Goal: Transaction & Acquisition: Purchase product/service

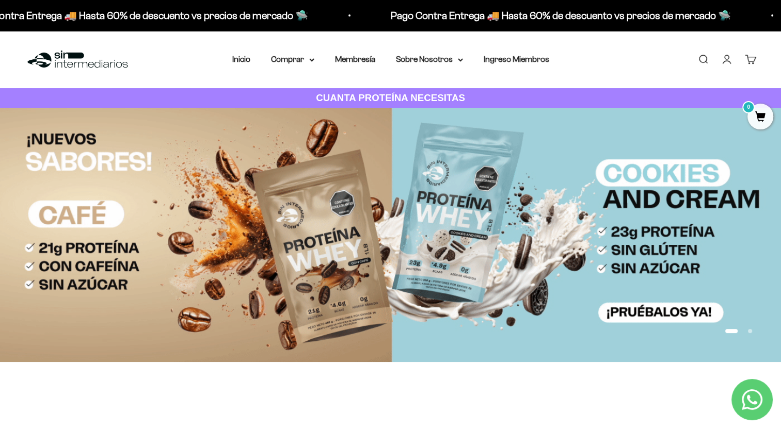
click at [727, 55] on link "Iniciar sesión" at bounding box center [726, 59] width 11 height 11
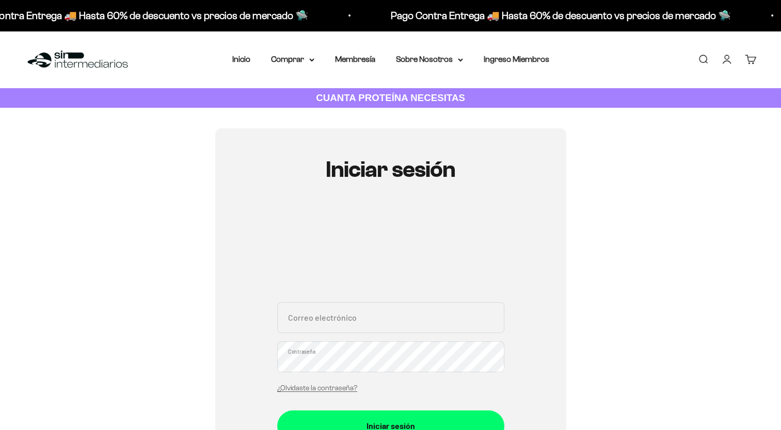
click at [329, 316] on input "Correo electrónico" at bounding box center [390, 317] width 227 height 31
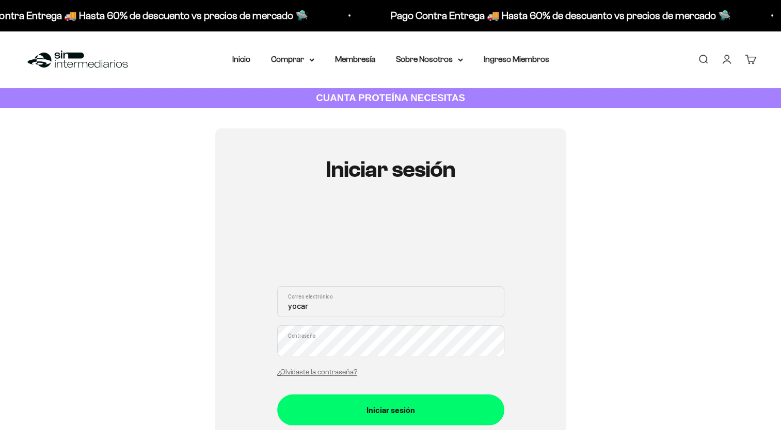
type input "yocarlos78@gmail.com"
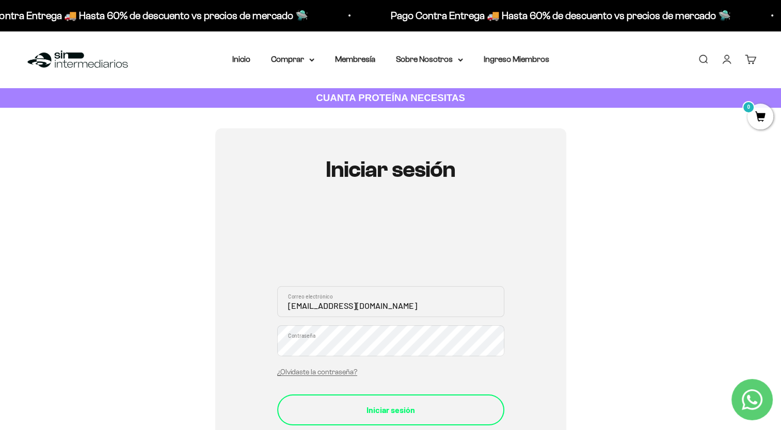
click at [377, 400] on button "Iniciar sesión" at bounding box center [390, 410] width 227 height 31
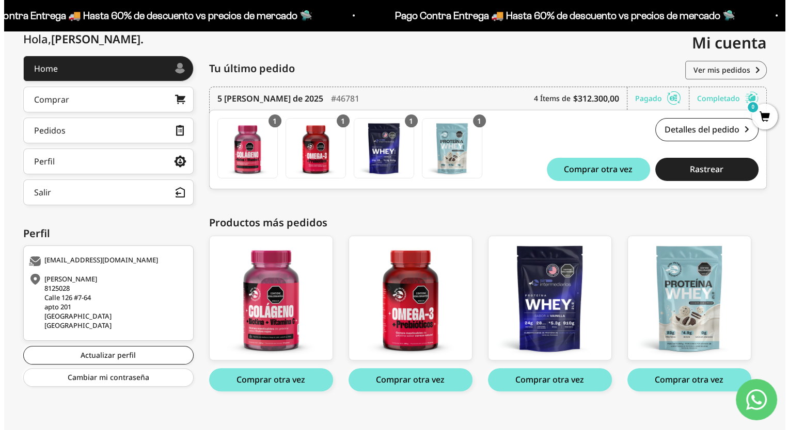
scroll to position [131, 0]
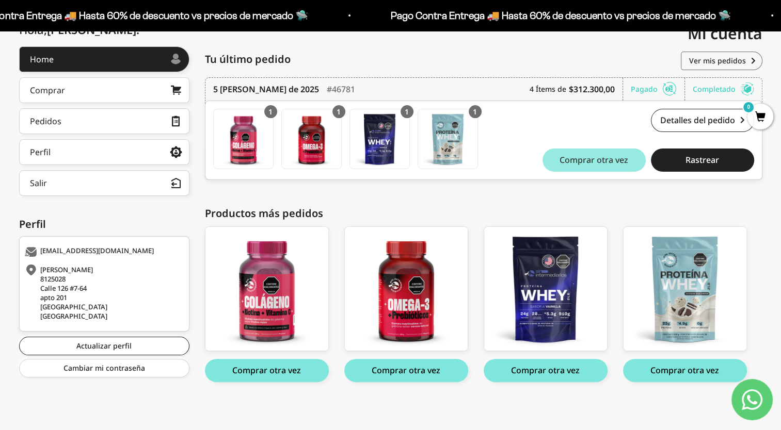
click at [602, 159] on span "Comprar otra vez" at bounding box center [594, 160] width 69 height 8
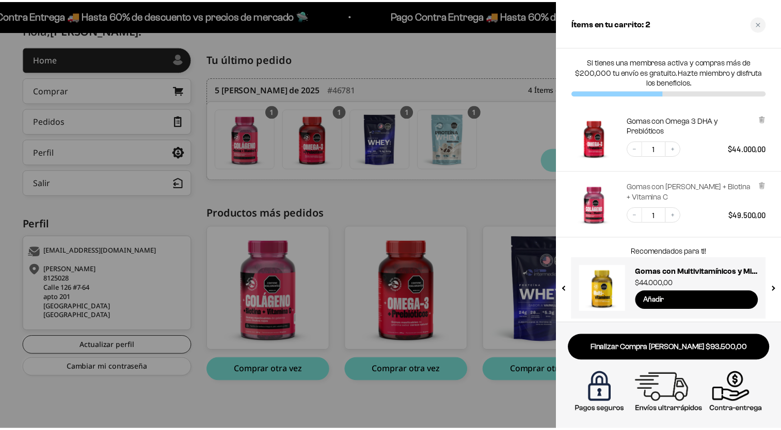
scroll to position [4, 0]
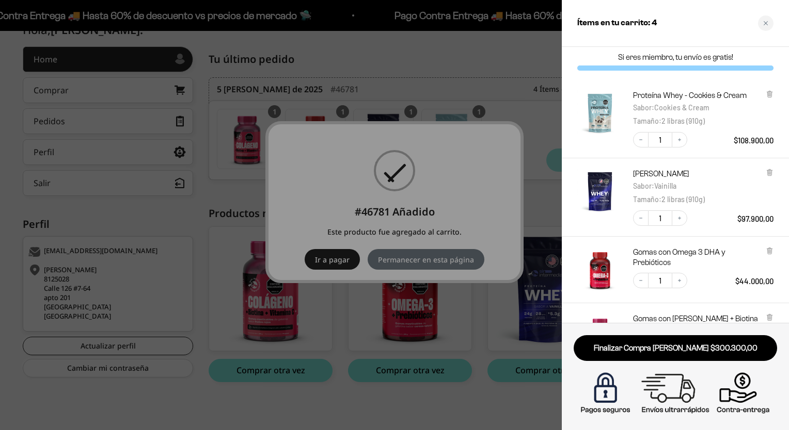
click at [438, 258] on div at bounding box center [394, 215] width 789 height 430
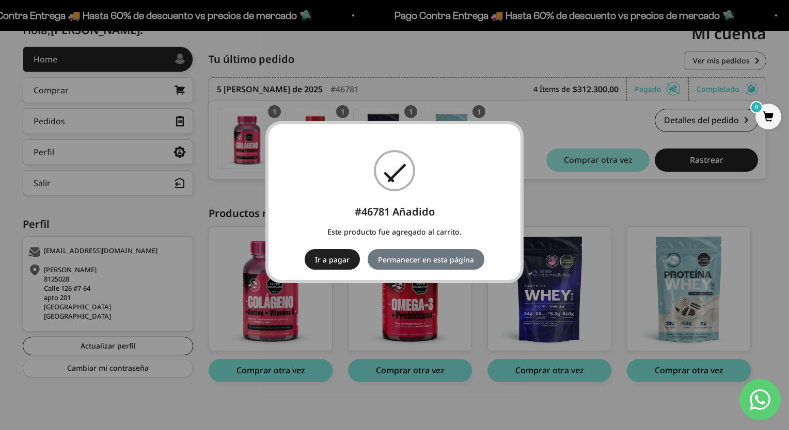
drag, startPoint x: 446, startPoint y: 259, endPoint x: 510, endPoint y: 232, distance: 69.6
click at [446, 259] on button "Permanecer en esta página" at bounding box center [425, 259] width 117 height 21
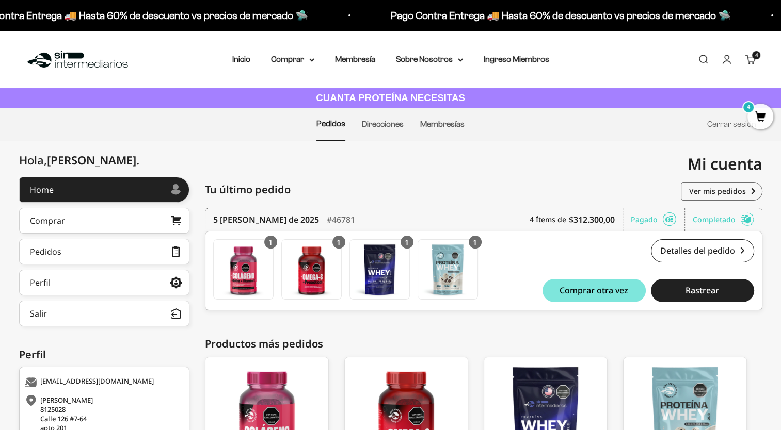
click at [754, 59] on div "4 artículos 4" at bounding box center [756, 55] width 8 height 8
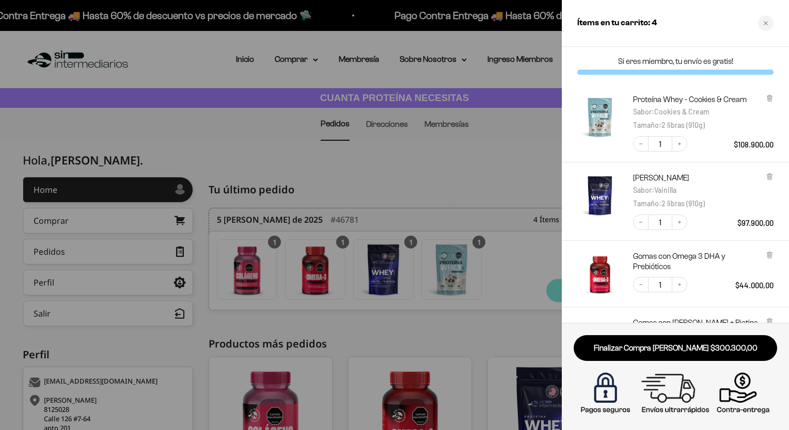
scroll to position [140, 0]
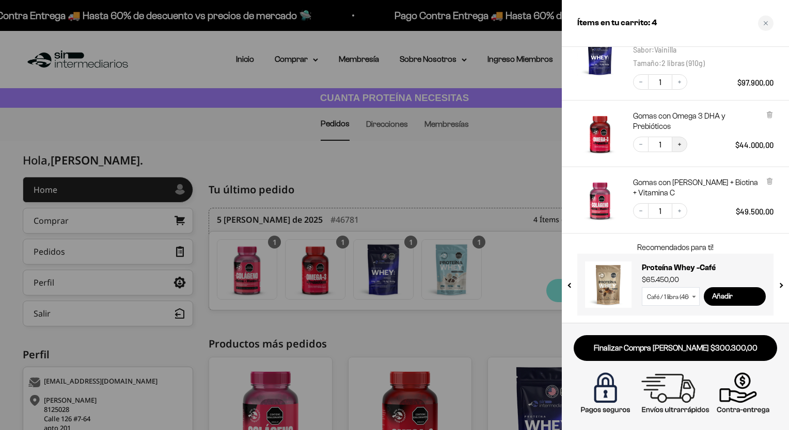
click at [683, 145] on button "Increase quantity" at bounding box center [679, 144] width 15 height 15
click at [770, 183] on icon at bounding box center [769, 182] width 4 height 5
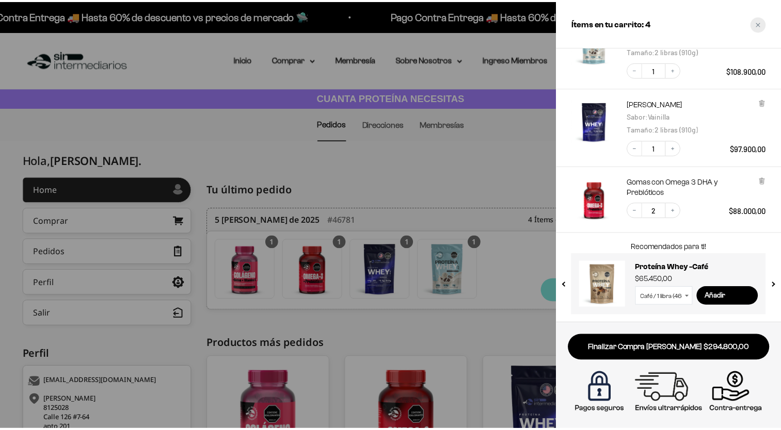
scroll to position [74, 0]
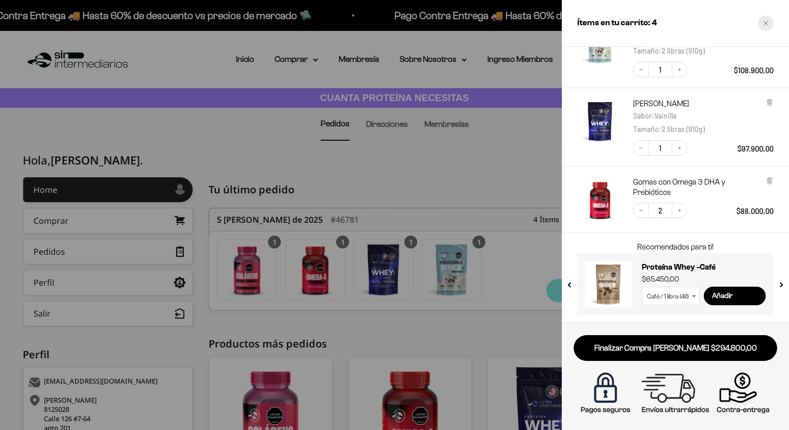
click at [765, 24] on icon "Close cart" at bounding box center [765, 23] width 5 height 5
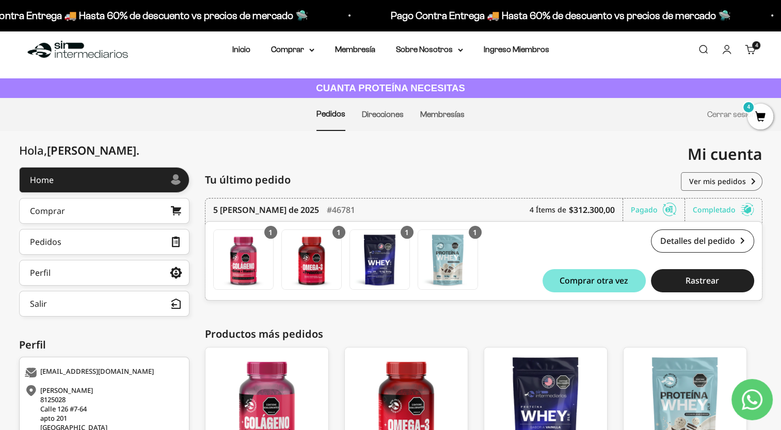
scroll to position [0, 0]
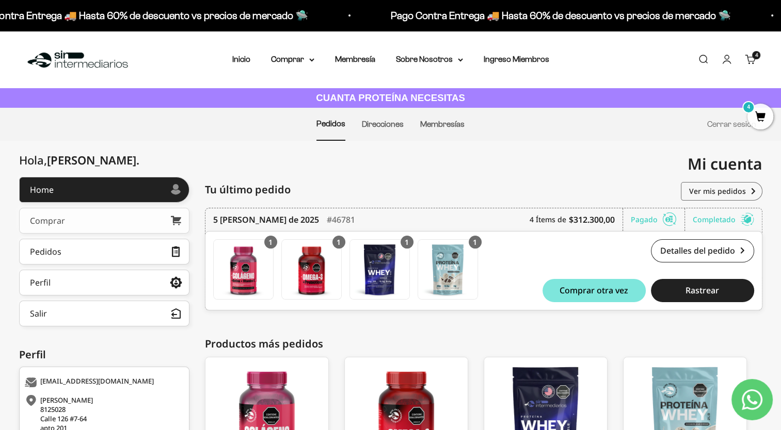
click at [40, 225] on div "Comprar" at bounding box center [47, 221] width 35 height 8
click at [728, 57] on link "Cuenta" at bounding box center [726, 59] width 11 height 11
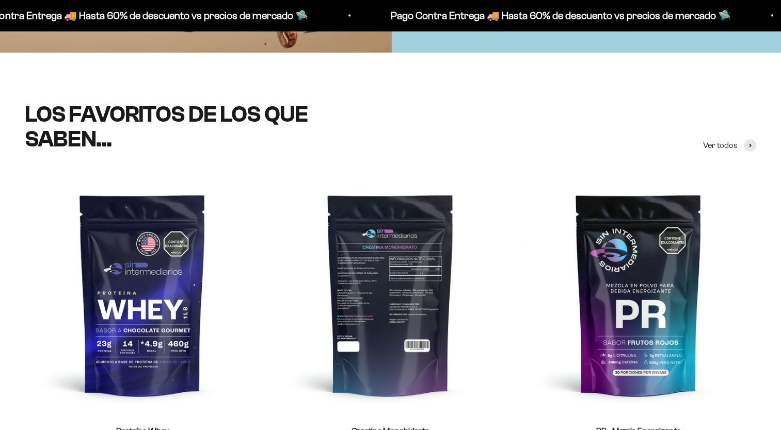
scroll to position [465, 0]
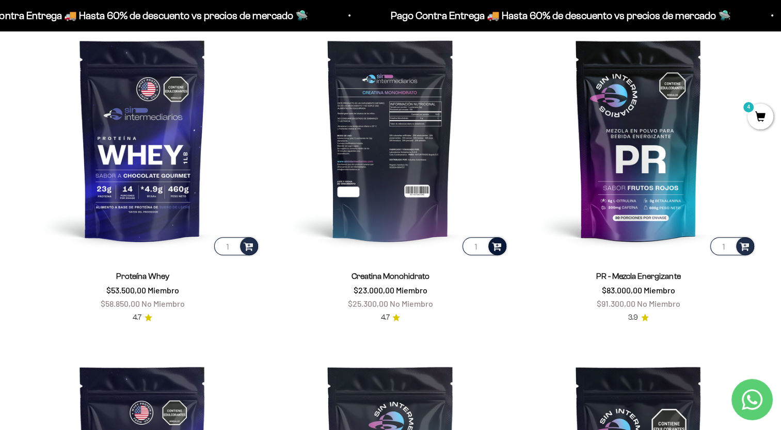
click at [499, 246] on span at bounding box center [497, 246] width 10 height 12
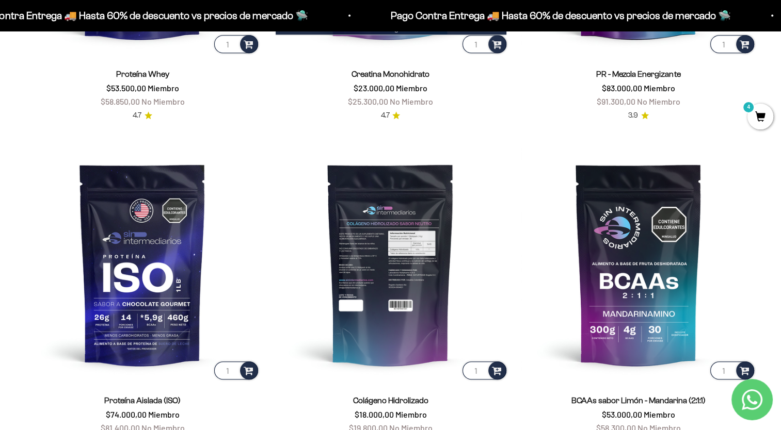
scroll to position [774, 0]
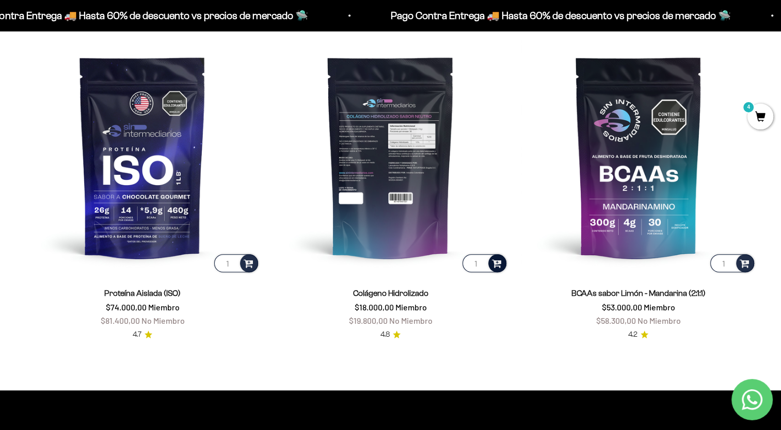
click at [498, 263] on span at bounding box center [497, 263] width 10 height 12
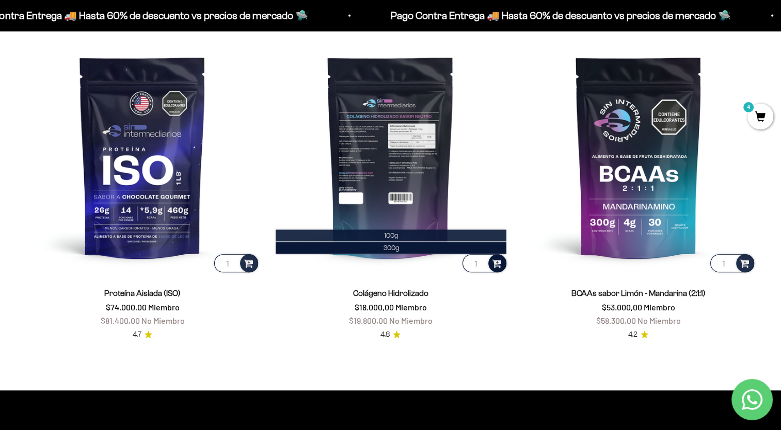
click at [392, 235] on span "100g" at bounding box center [391, 236] width 14 height 8
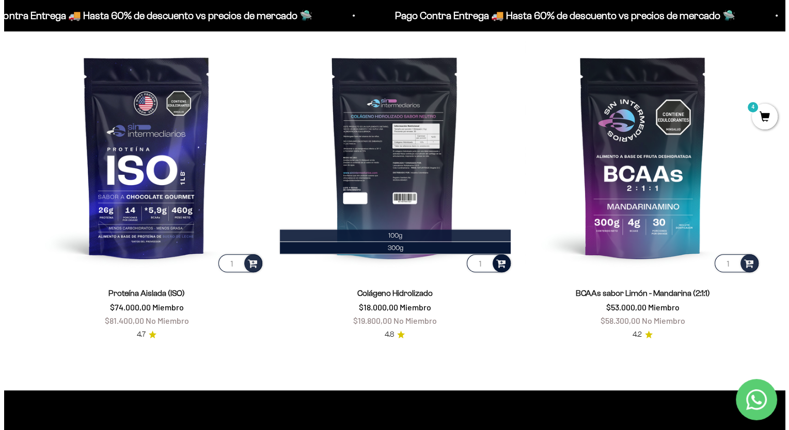
scroll to position [779, 0]
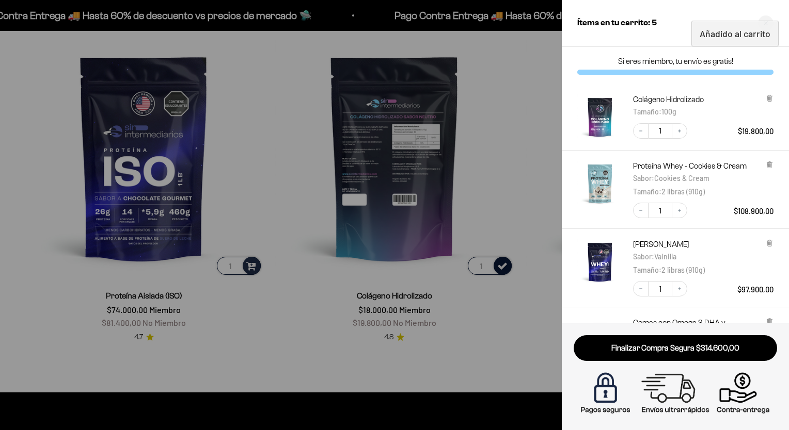
click at [512, 184] on div at bounding box center [394, 215] width 789 height 430
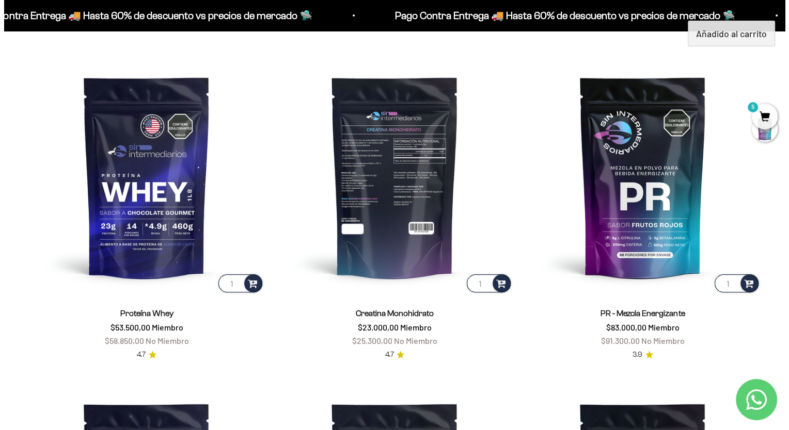
scroll to position [310, 0]
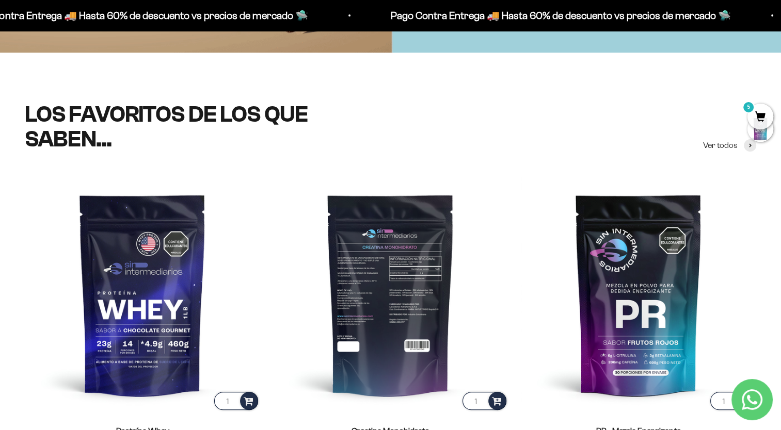
click at [478, 403] on input "1" at bounding box center [484, 401] width 44 height 18
click at [498, 400] on span at bounding box center [497, 401] width 10 height 12
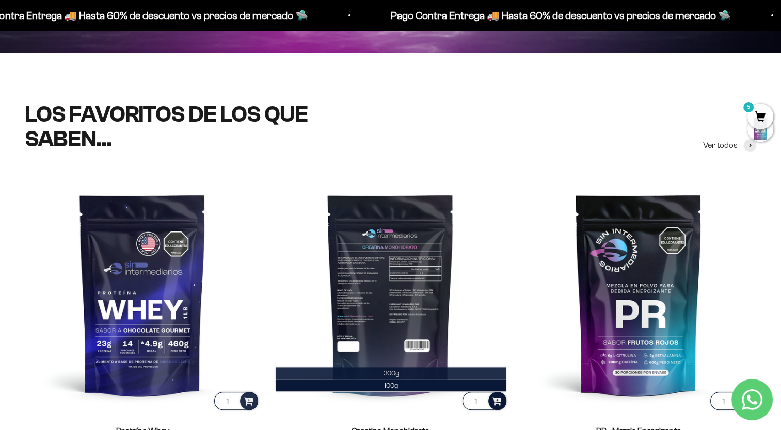
click at [394, 372] on span "300g" at bounding box center [390, 374] width 15 height 8
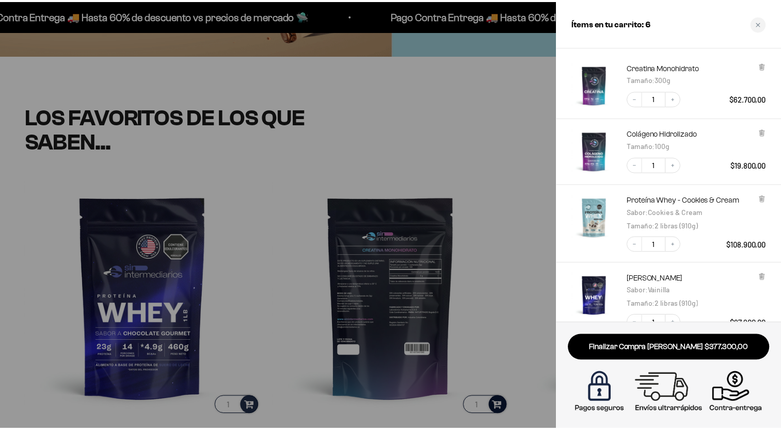
scroll to position [0, 0]
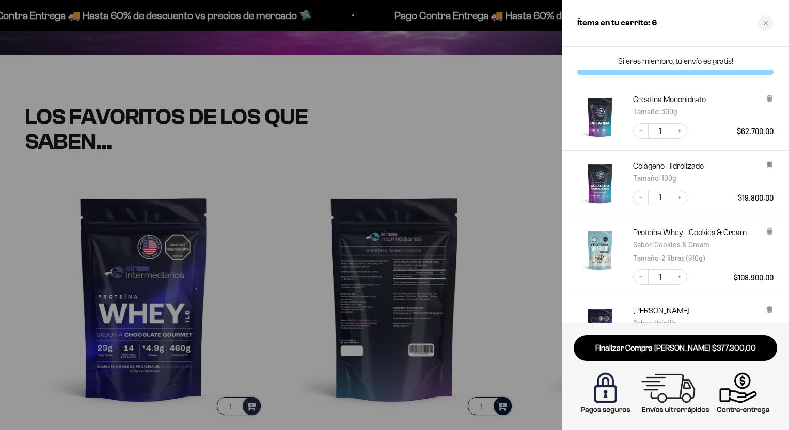
click at [499, 90] on div at bounding box center [394, 215] width 789 height 430
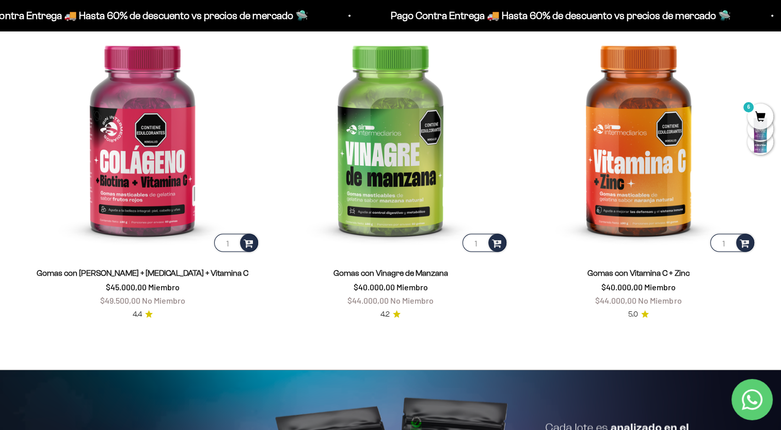
scroll to position [1858, 0]
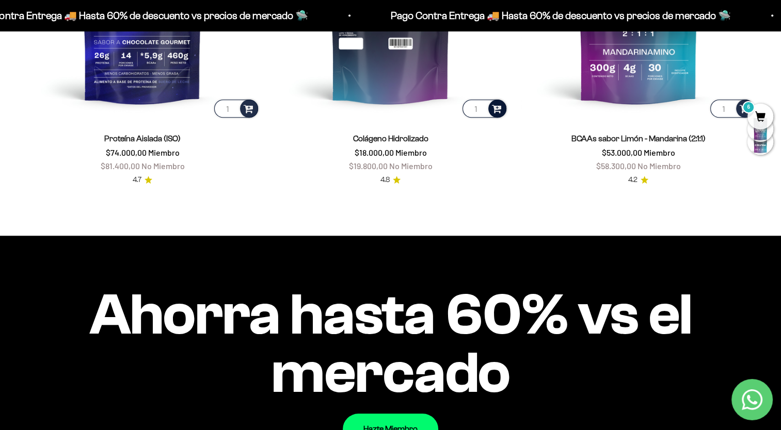
click at [761, 119] on span "6" at bounding box center [760, 117] width 26 height 26
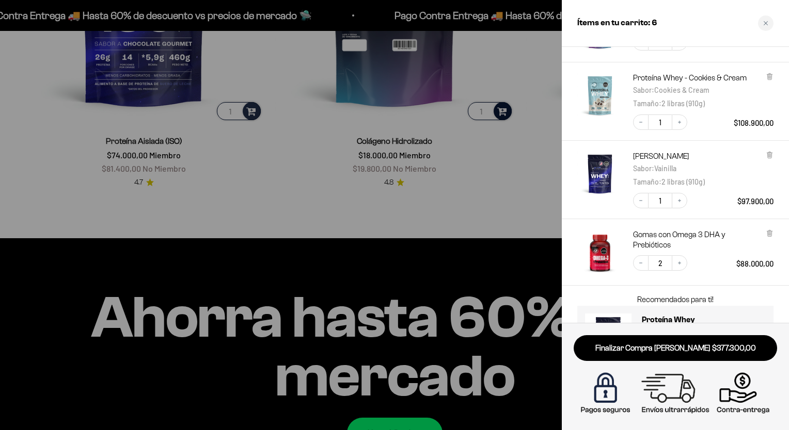
scroll to position [207, 0]
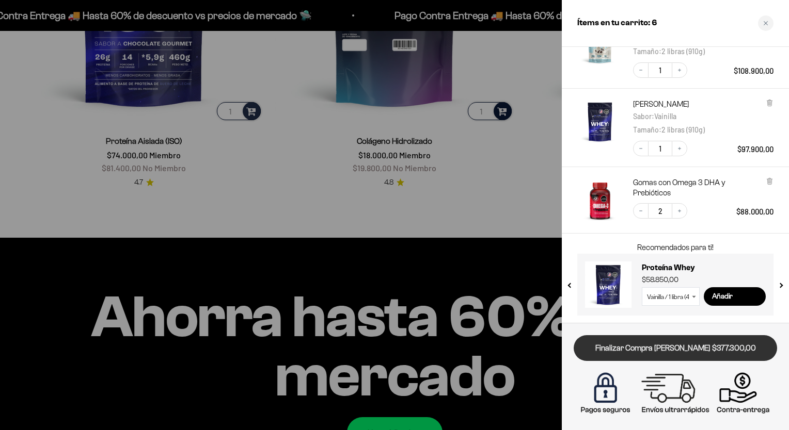
click at [661, 349] on link "Finalizar Compra Segura $377.300,00" at bounding box center [674, 348] width 203 height 26
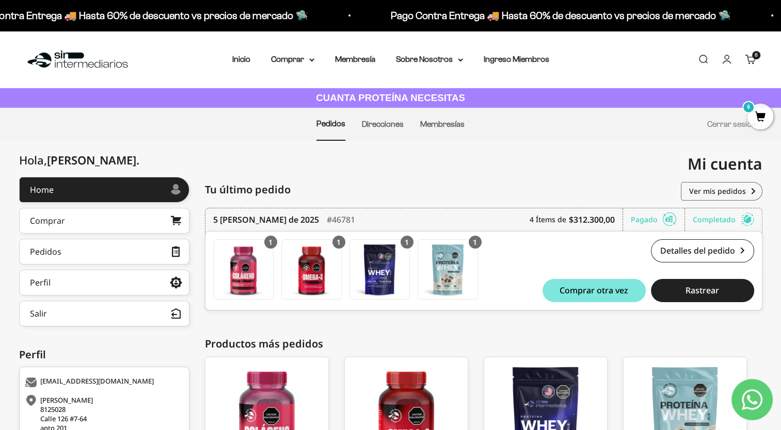
click at [728, 58] on link "Cuenta" at bounding box center [726, 59] width 11 height 11
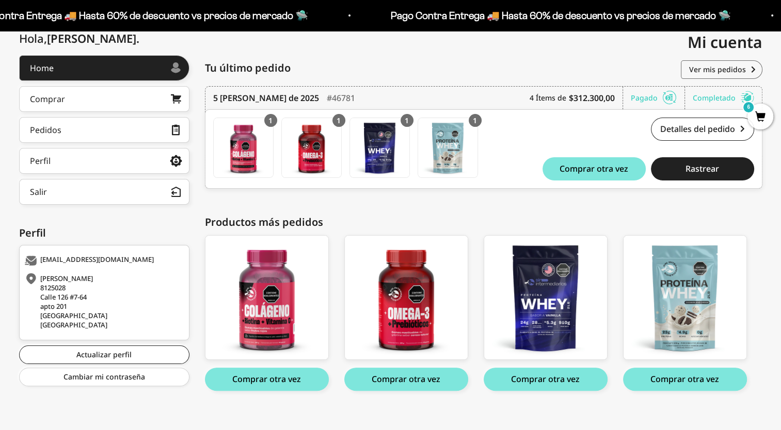
scroll to position [131, 0]
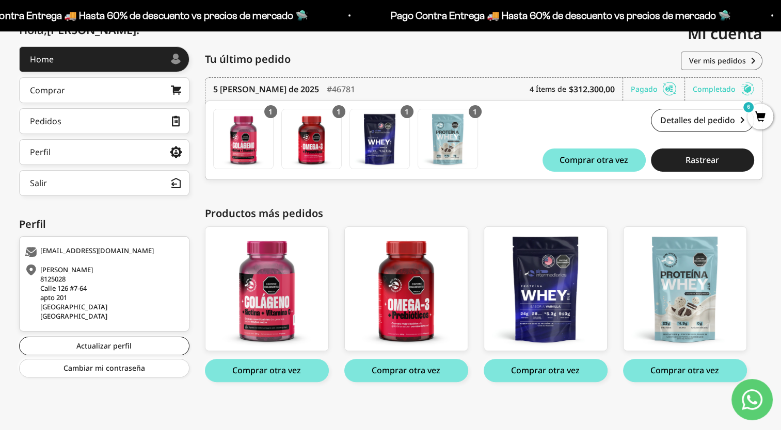
click at [759, 398] on icon "Contact us on WhatsApp" at bounding box center [752, 400] width 21 height 21
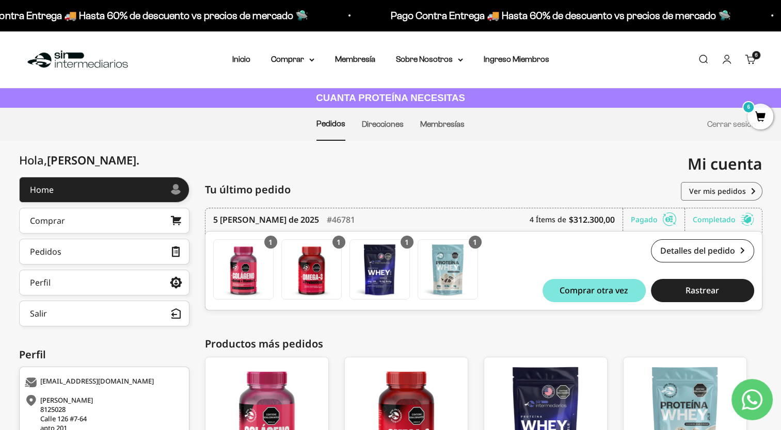
click at [73, 59] on img at bounding box center [78, 60] width 106 height 22
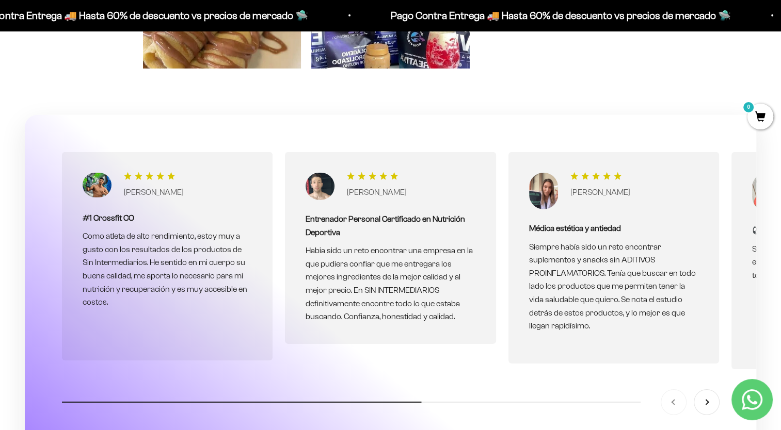
scroll to position [3097, 0]
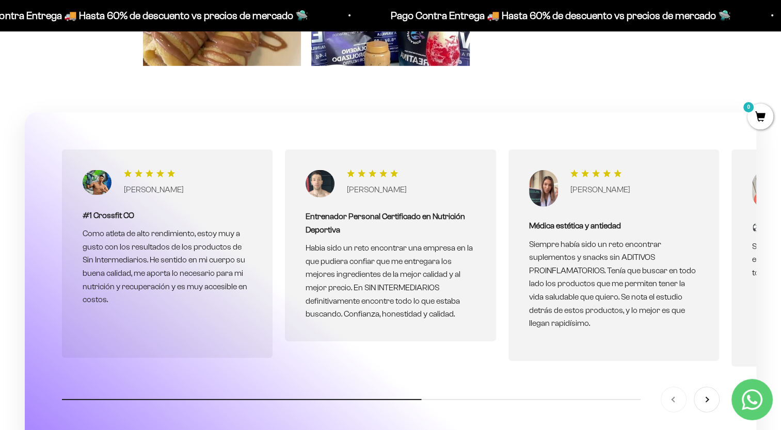
drag, startPoint x: 323, startPoint y: 402, endPoint x: 489, endPoint y: 396, distance: 166.3
click at [473, 399] on div "Anterior [GEOGRAPHIC_DATA]" at bounding box center [390, 400] width 657 height 25
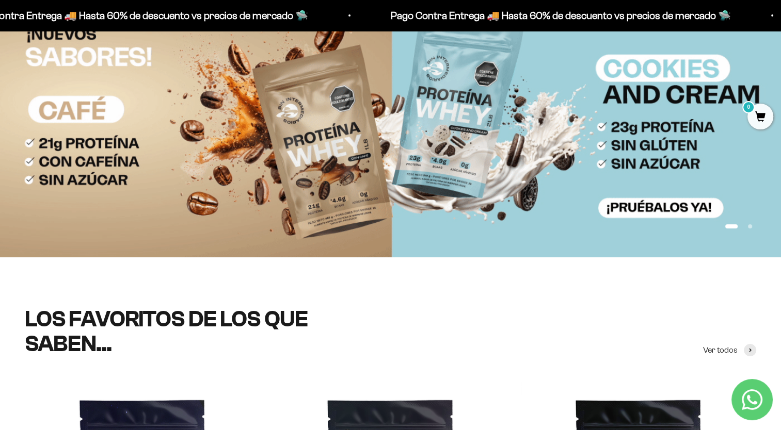
scroll to position [0, 0]
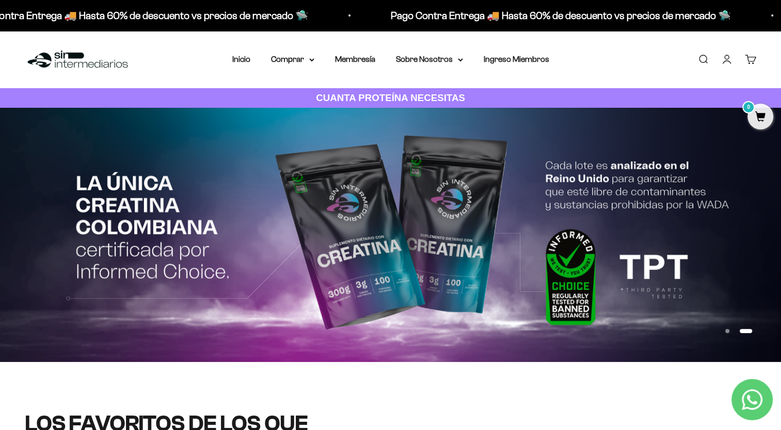
click at [729, 61] on link "Cuenta" at bounding box center [726, 59] width 11 height 11
click at [726, 59] on link "Cuenta" at bounding box center [726, 59] width 11 height 11
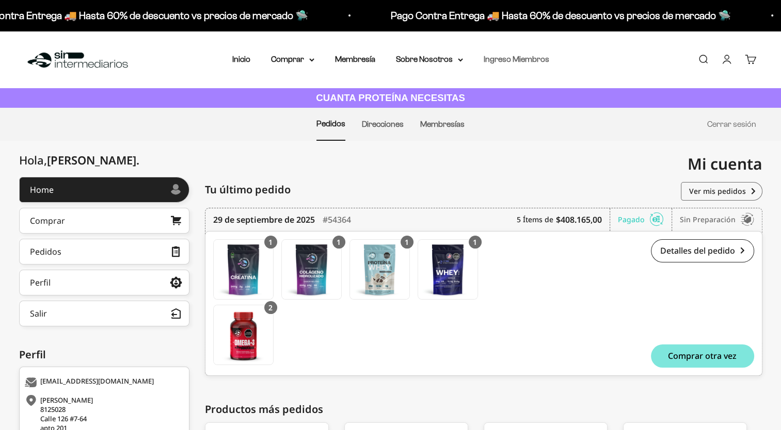
click at [522, 59] on link "Ingreso Miembros" at bounding box center [517, 59] width 66 height 9
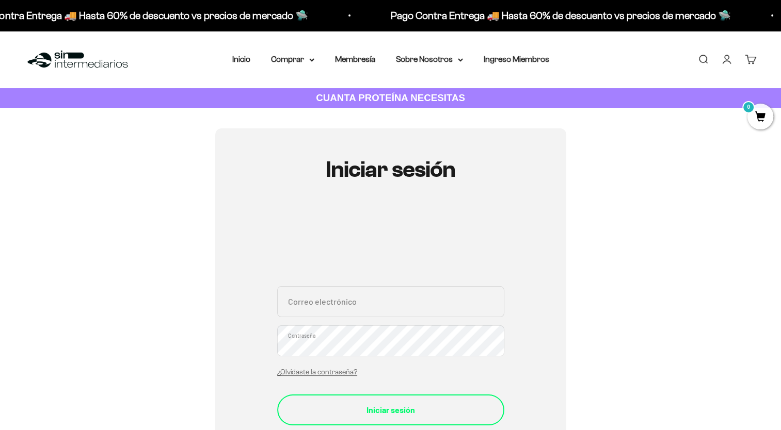
type input "[EMAIL_ADDRESS][DOMAIN_NAME]"
click at [425, 405] on div "Iniciar sesión" at bounding box center [391, 410] width 186 height 13
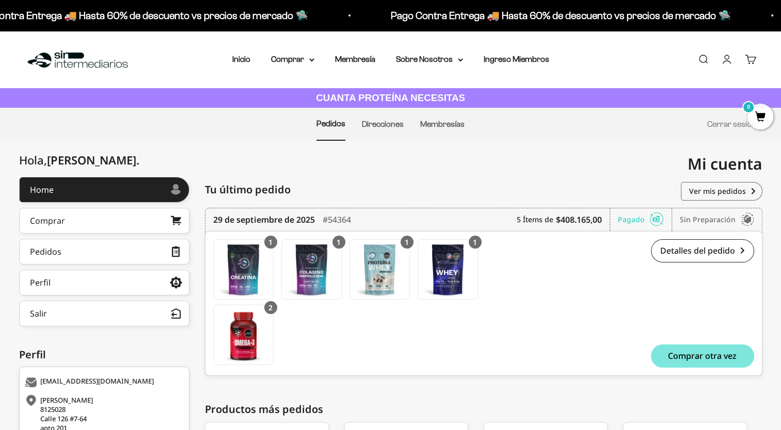
click at [716, 164] on span "Mi cuenta" at bounding box center [725, 163] width 75 height 21
click at [50, 284] on link "Perfil" at bounding box center [104, 283] width 170 height 26
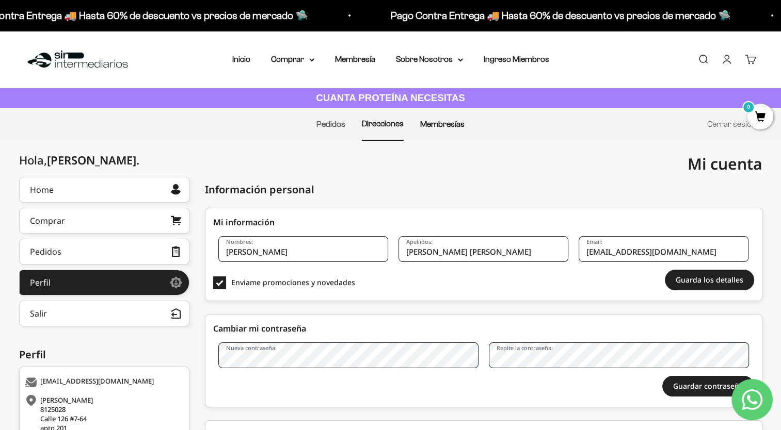
click at [444, 123] on link "Membresías" at bounding box center [442, 124] width 44 height 9
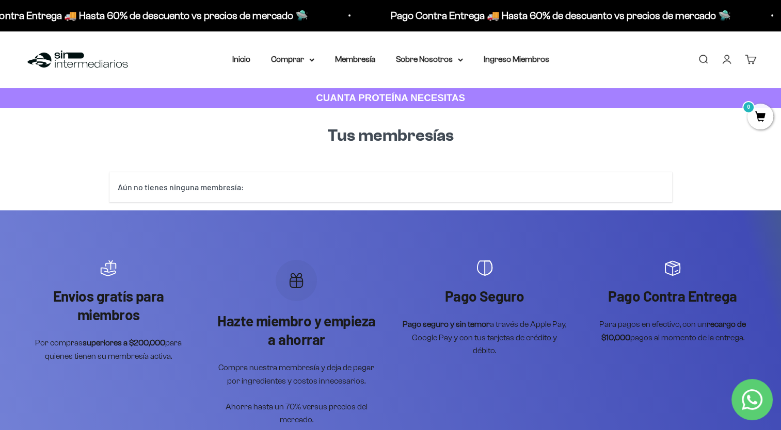
click at [330, 186] on div "Aún no tienes ninguna membresía:" at bounding box center [390, 187] width 563 height 30
click at [197, 185] on div "Aún no tienes ninguna membresía:" at bounding box center [390, 187] width 563 height 30
click at [422, 95] on strong "CUANTA PROTEÍNA NECESITAS" at bounding box center [390, 97] width 149 height 11
drag, startPoint x: 371, startPoint y: 148, endPoint x: 354, endPoint y: 185, distance: 40.9
click at [371, 148] on div "Tus membresías" at bounding box center [390, 144] width 563 height 56
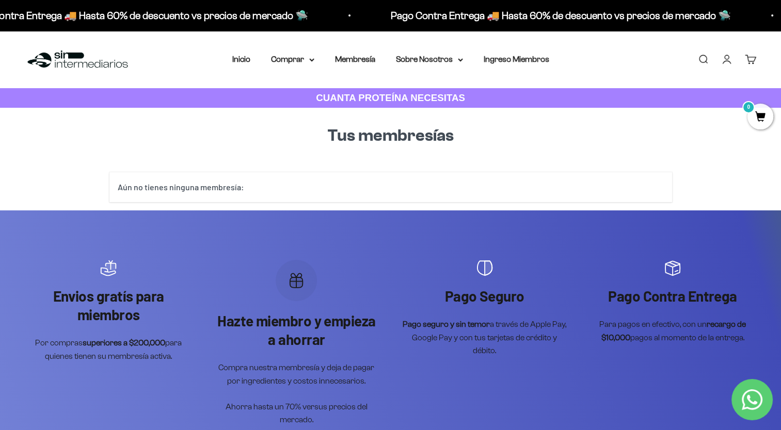
click at [339, 206] on div "Aún no tienes ninguna membresía:" at bounding box center [390, 191] width 563 height 38
click at [275, 184] on div "Aún no tienes ninguna membresía:" at bounding box center [390, 187] width 563 height 30
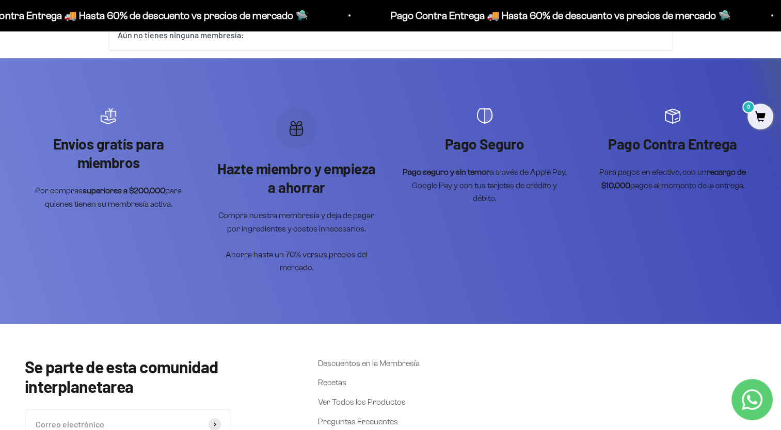
scroll to position [155, 0]
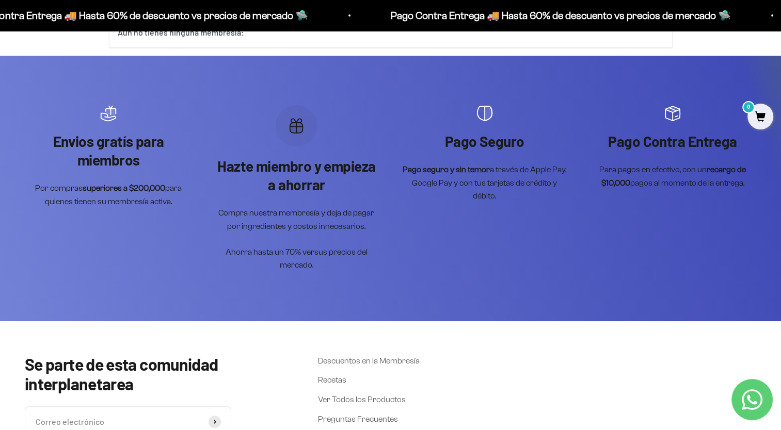
click at [138, 196] on p "Por compras superiores a $200,000 para quienes tienen su membresía activa." at bounding box center [108, 195] width 167 height 26
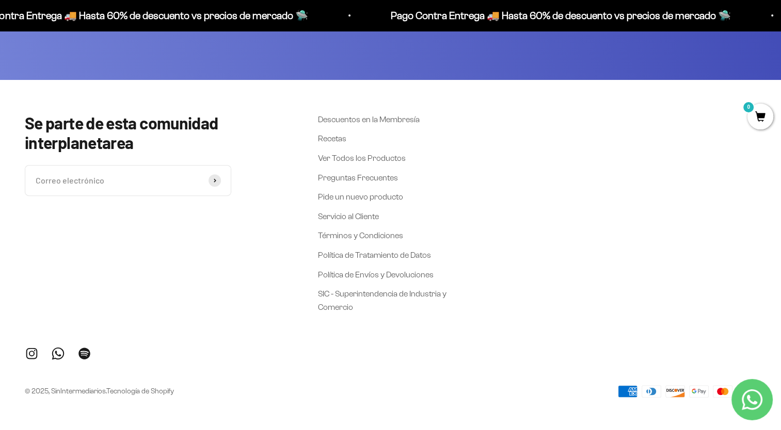
scroll to position [0, 0]
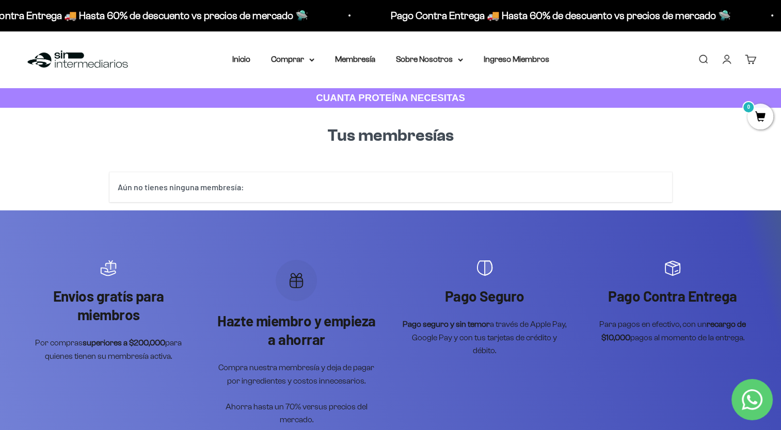
click at [762, 116] on span "0" at bounding box center [760, 117] width 26 height 26
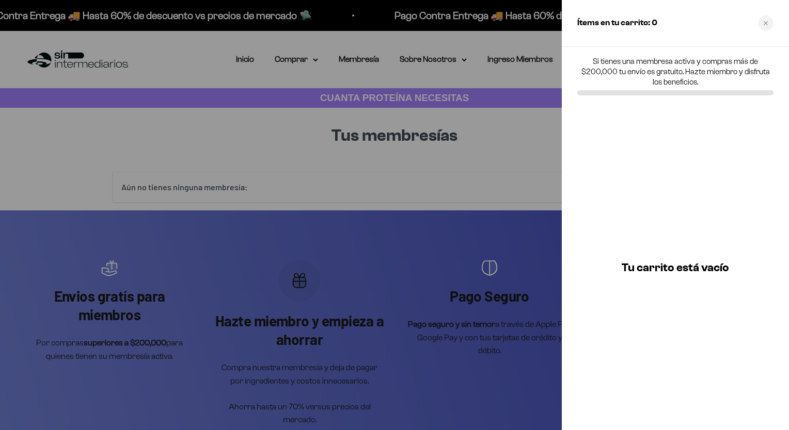
click at [693, 69] on p "Si tienes una membresa activa y compras más de $200,000 tu envío es gratuito. H…" at bounding box center [675, 71] width 196 height 31
click at [656, 76] on p "Si tienes una membresa activa y compras más de $200,000 tu envío es gratuito. H…" at bounding box center [675, 71] width 196 height 31
click at [616, 61] on p "Si tienes una membresa activa y compras más de $200,000 tu envío es gratuito. H…" at bounding box center [675, 71] width 196 height 31
click at [764, 23] on icon "Close cart" at bounding box center [765, 23] width 5 height 5
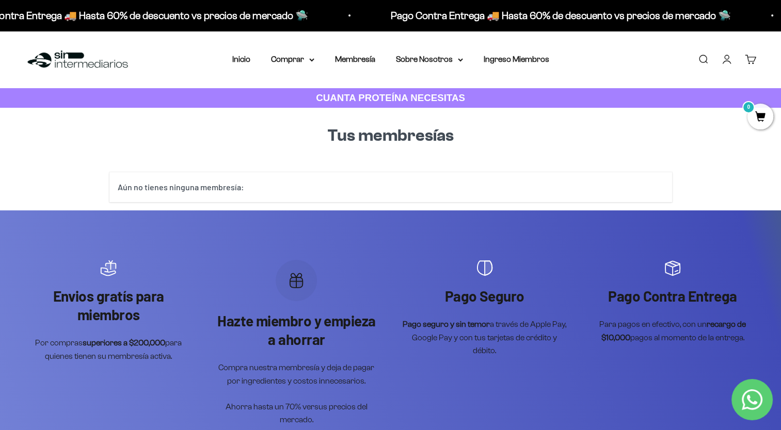
click at [723, 61] on link "Cuenta" at bounding box center [726, 59] width 11 height 11
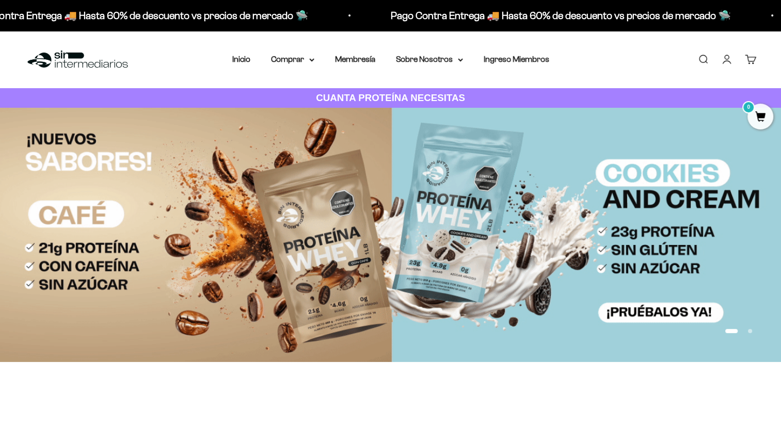
click at [725, 59] on link "Cuenta" at bounding box center [726, 59] width 11 height 11
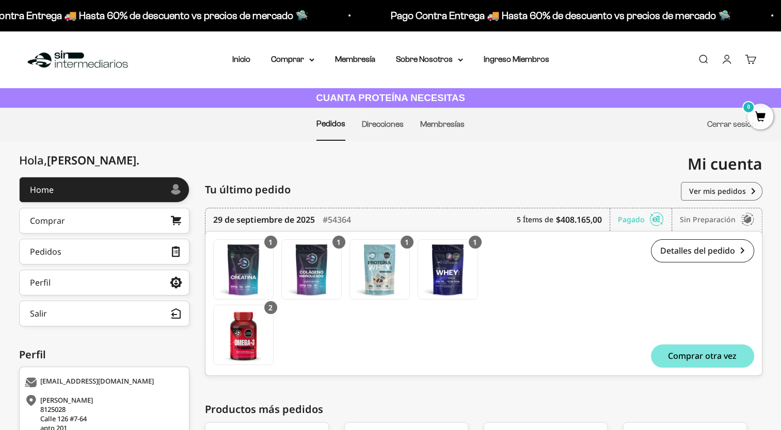
click at [721, 123] on link "Cerrar sesión" at bounding box center [731, 124] width 49 height 9
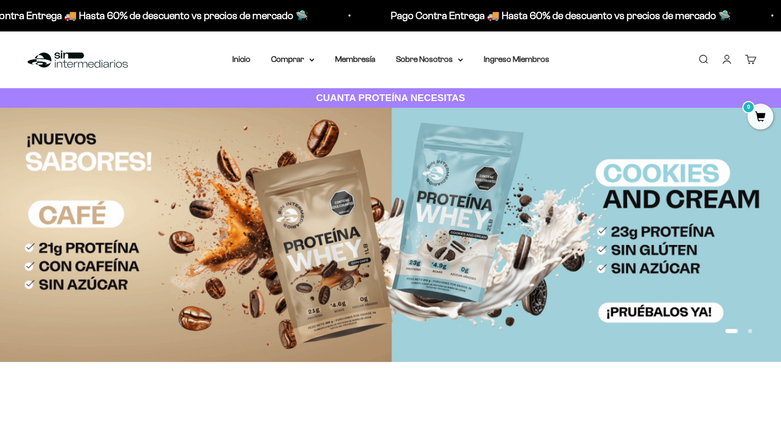
click at [727, 61] on link "Iniciar sesión" at bounding box center [726, 59] width 11 height 11
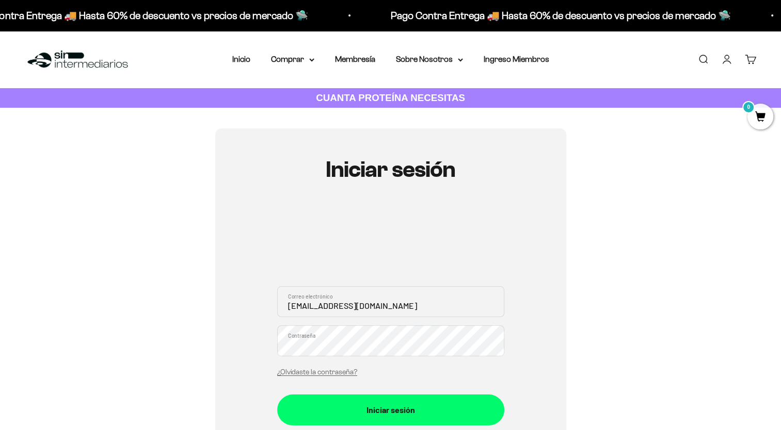
drag, startPoint x: 322, startPoint y: 305, endPoint x: 218, endPoint y: 305, distance: 104.3
click at [218, 305] on div "Iniciar sesión [EMAIL_ADDRESS][DOMAIN_NAME] Correo electrónico Contraseña ¿Olvi…" at bounding box center [390, 328] width 351 height 399
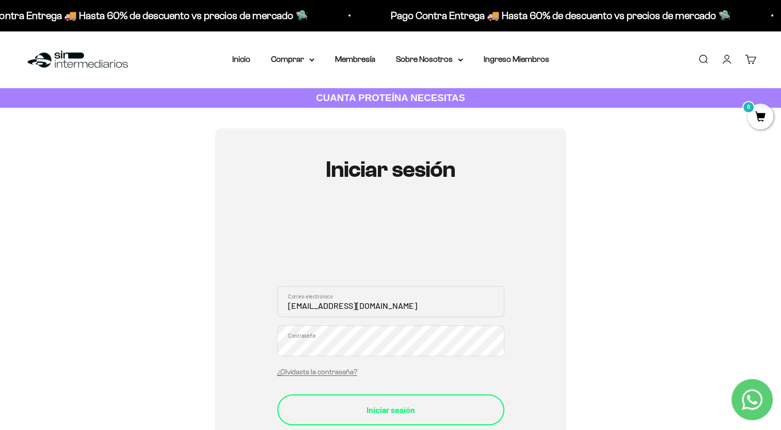
type input "[EMAIL_ADDRESS][DOMAIN_NAME]"
click at [376, 405] on div "Iniciar sesión" at bounding box center [391, 410] width 186 height 13
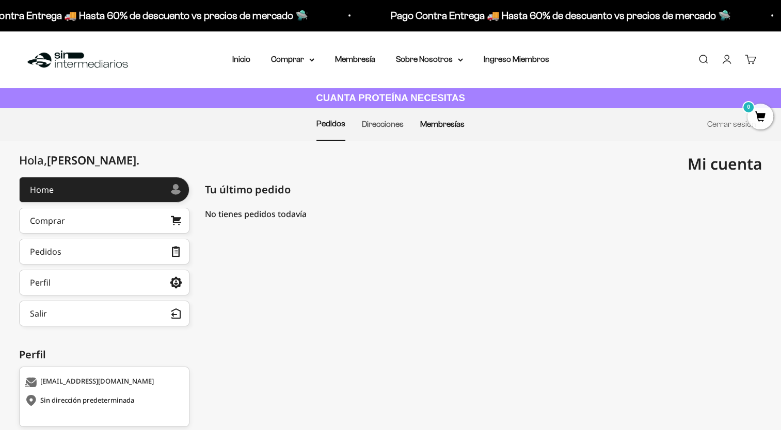
click at [433, 126] on link "Membresías" at bounding box center [442, 124] width 44 height 9
click at [725, 56] on link "Cuenta" at bounding box center [726, 59] width 11 height 11
click at [733, 124] on link "Cerrar sesión" at bounding box center [731, 124] width 49 height 9
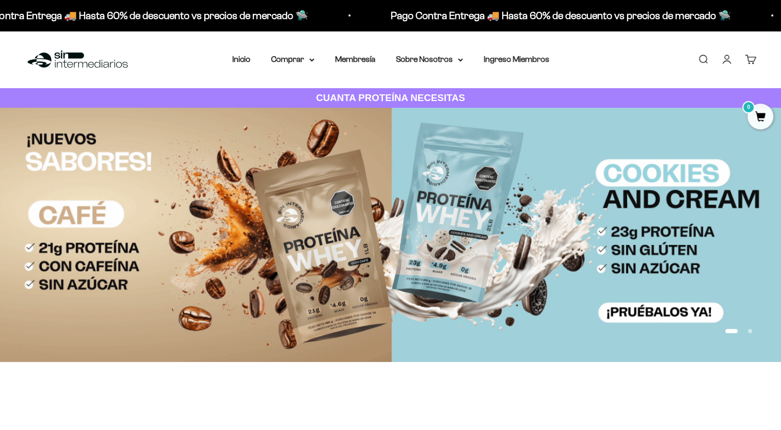
click at [725, 59] on link "Iniciar sesión" at bounding box center [726, 59] width 11 height 11
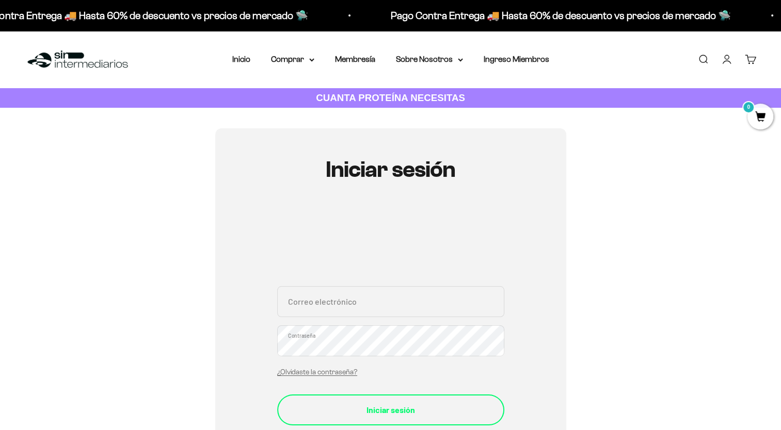
type input "[EMAIL_ADDRESS][DOMAIN_NAME]"
click at [359, 408] on div "Iniciar sesión" at bounding box center [391, 410] width 186 height 13
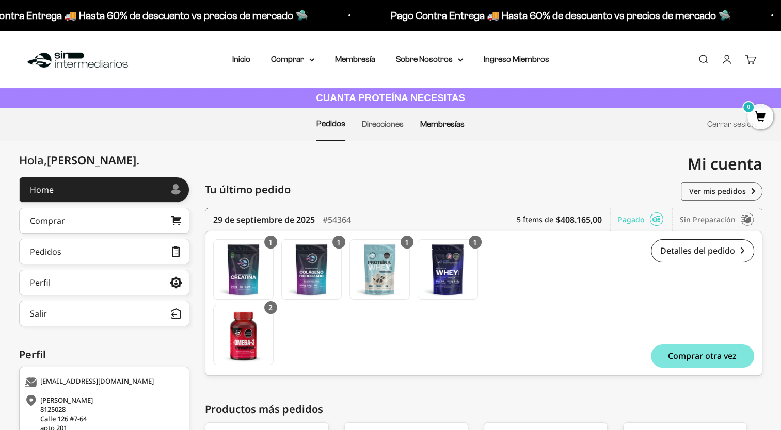
click at [440, 127] on link "Membresías" at bounding box center [442, 124] width 44 height 9
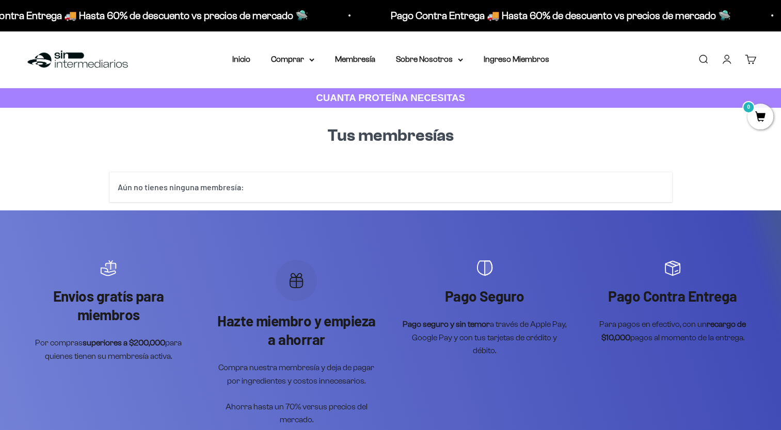
click at [248, 181] on div "Aún no tienes ninguna membresía:" at bounding box center [390, 187] width 563 height 30
click at [235, 187] on div "Aún no tienes ninguna membresía:" at bounding box center [390, 187] width 563 height 30
click at [246, 188] on div "Aún no tienes ninguna membresía:" at bounding box center [390, 187] width 563 height 30
click at [759, 117] on span "0" at bounding box center [760, 117] width 26 height 26
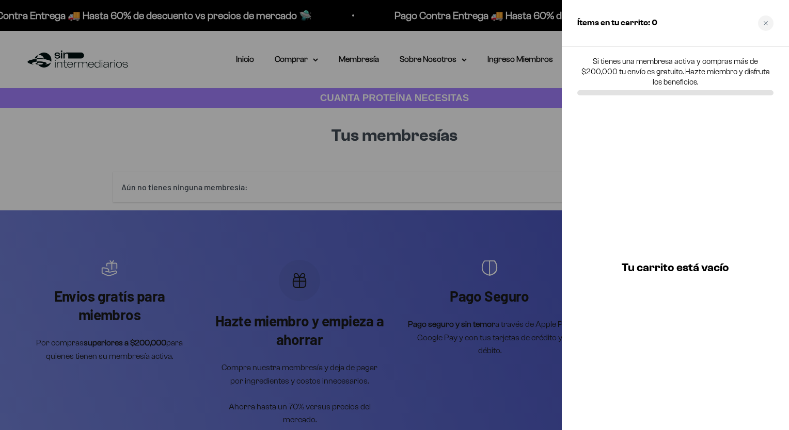
click at [646, 68] on p "Si tienes una membresa activa y compras más de $200,000 tu envío es gratuito. H…" at bounding box center [675, 71] width 196 height 31
click at [655, 78] on p "Si tienes una membresa activa y compras más de $200,000 tu envío es gratuito. H…" at bounding box center [675, 71] width 196 height 31
click at [768, 23] on div "Close cart" at bounding box center [765, 22] width 15 height 15
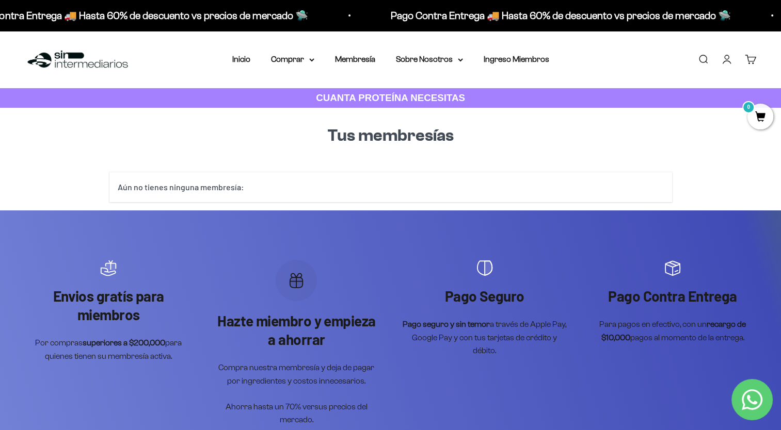
click at [47, 59] on img at bounding box center [78, 60] width 106 height 22
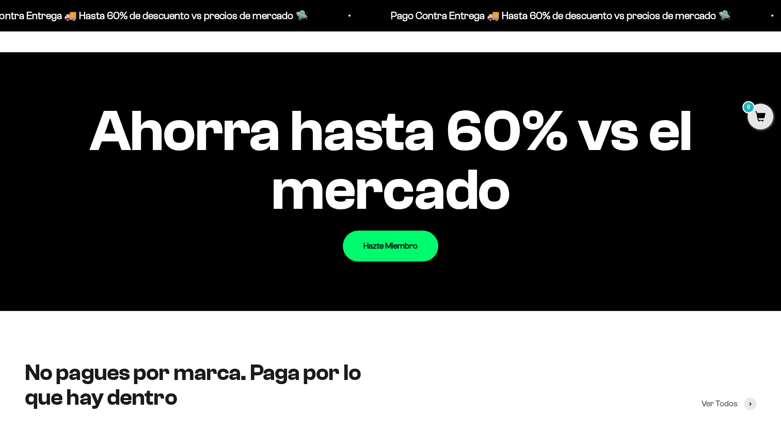
scroll to position [1084, 0]
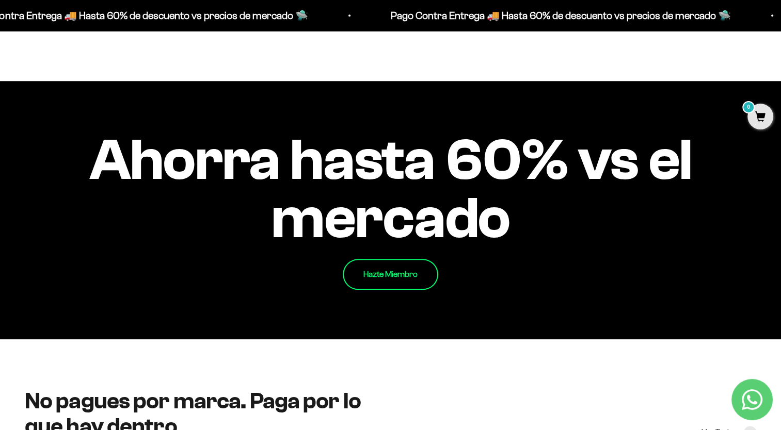
click at [407, 274] on link "Hazte Miembro" at bounding box center [390, 274] width 95 height 31
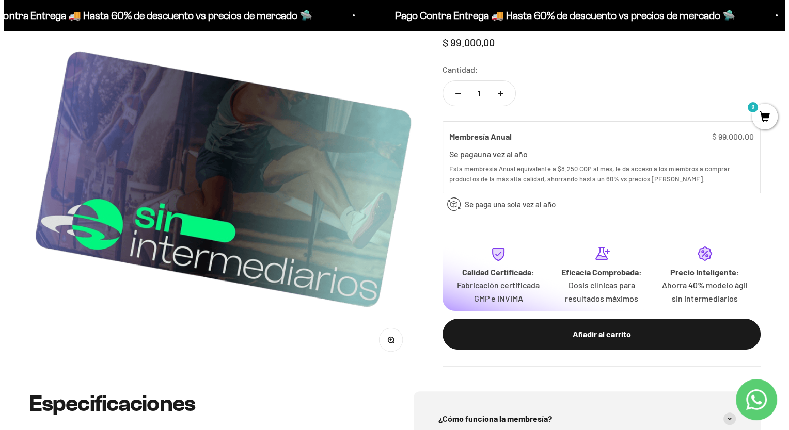
scroll to position [155, 0]
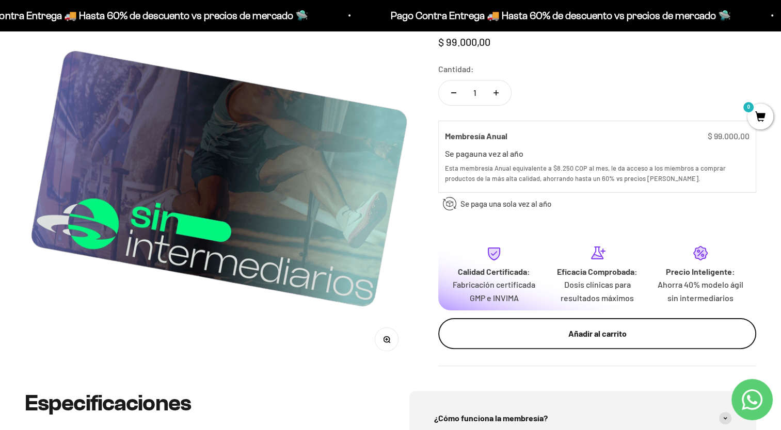
click at [604, 327] on div "Añadir al carrito" at bounding box center [597, 333] width 277 height 13
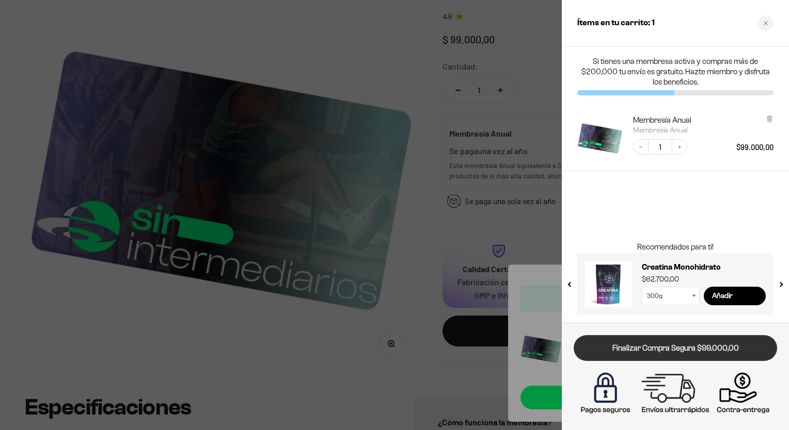
click at [683, 348] on link "Finalizar Compra Segura $99.000,00" at bounding box center [674, 348] width 203 height 26
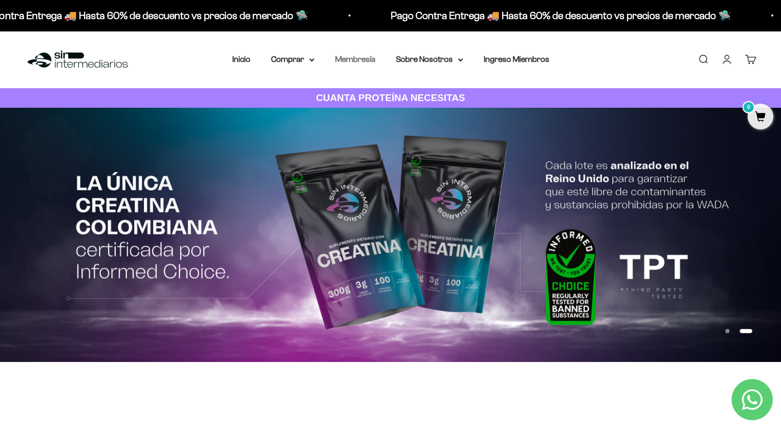
click at [359, 59] on link "Membresía" at bounding box center [355, 59] width 40 height 9
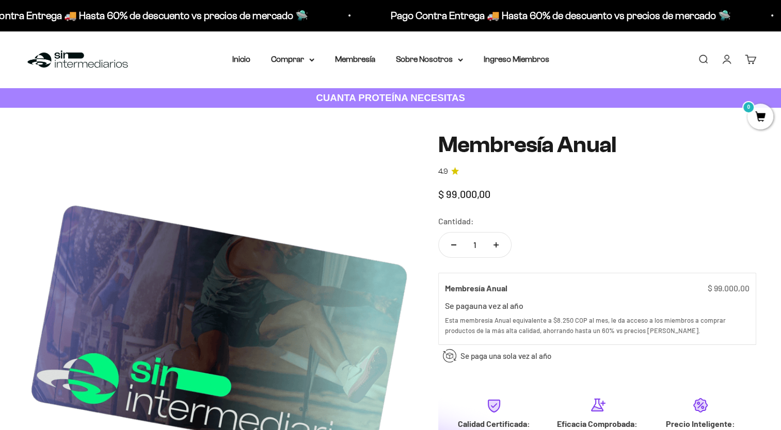
click at [725, 59] on link "Cuenta" at bounding box center [726, 59] width 11 height 11
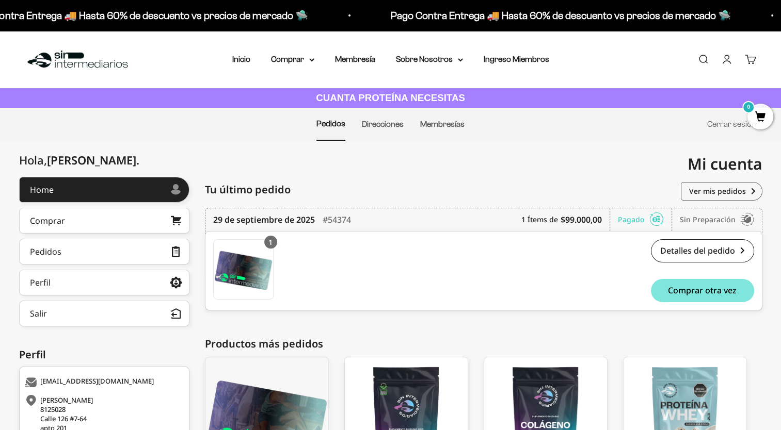
click at [268, 193] on span "Tu último pedido" at bounding box center [248, 189] width 86 height 15
click at [737, 188] on link "Ver mis pedidos" at bounding box center [722, 191] width 82 height 19
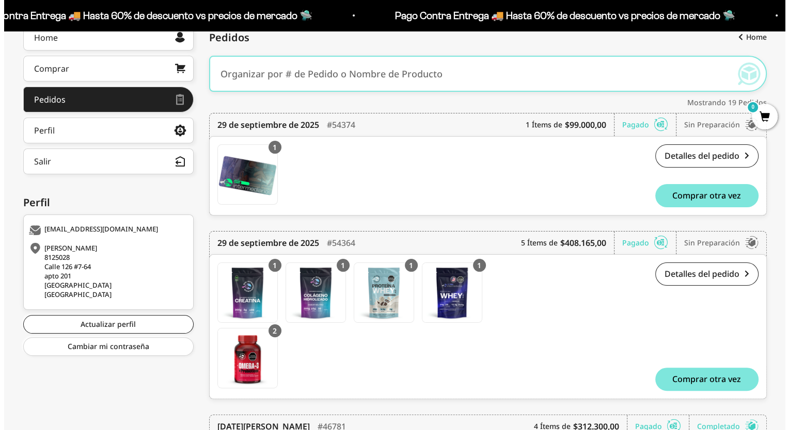
scroll to position [155, 0]
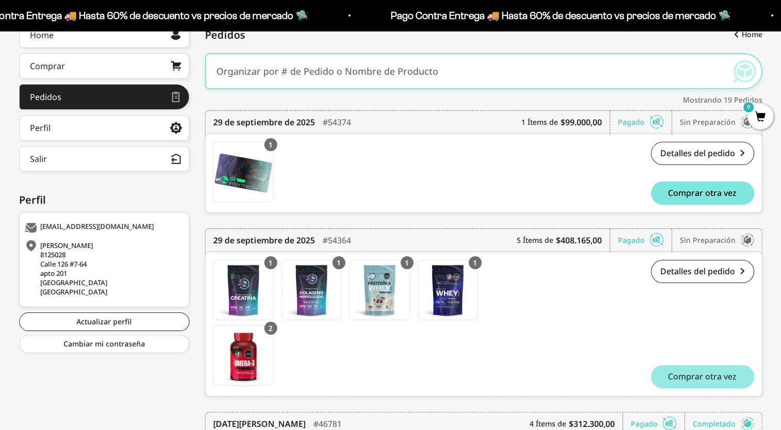
click at [702, 378] on span "Comprar otra vez" at bounding box center [702, 377] width 69 height 8
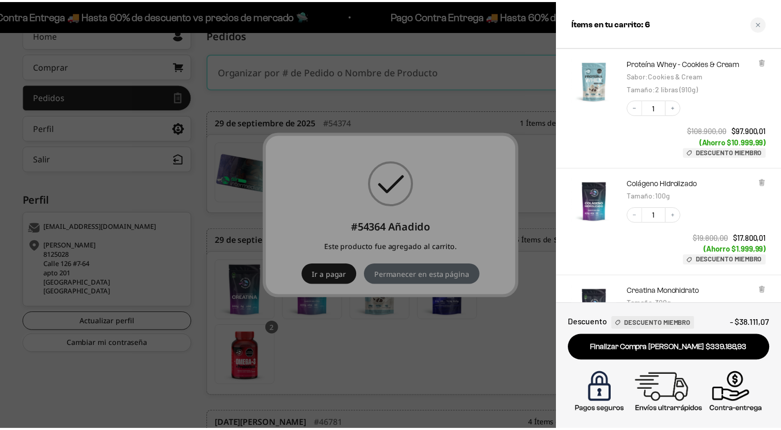
scroll to position [434, 0]
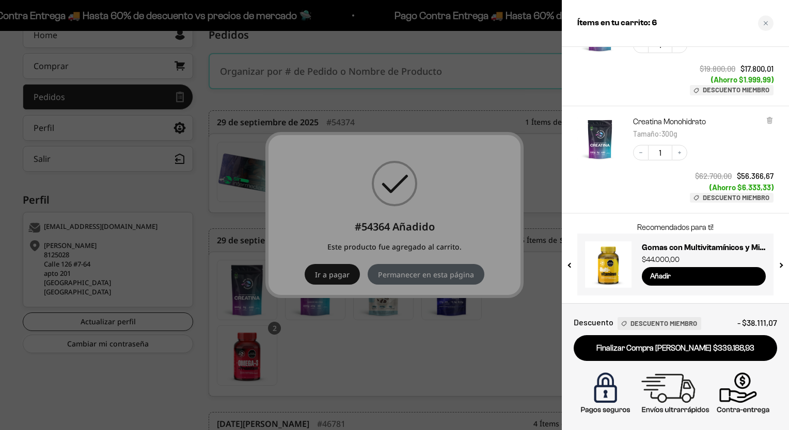
click at [334, 276] on div at bounding box center [394, 215] width 789 height 430
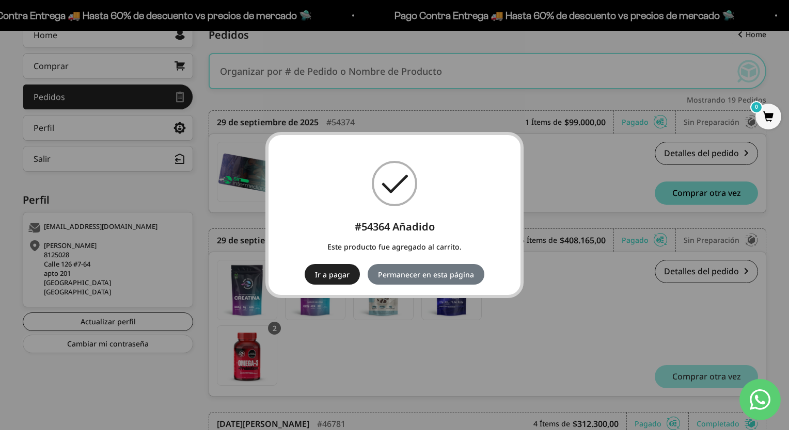
click at [334, 276] on button "Ir a pagar" at bounding box center [332, 274] width 55 height 21
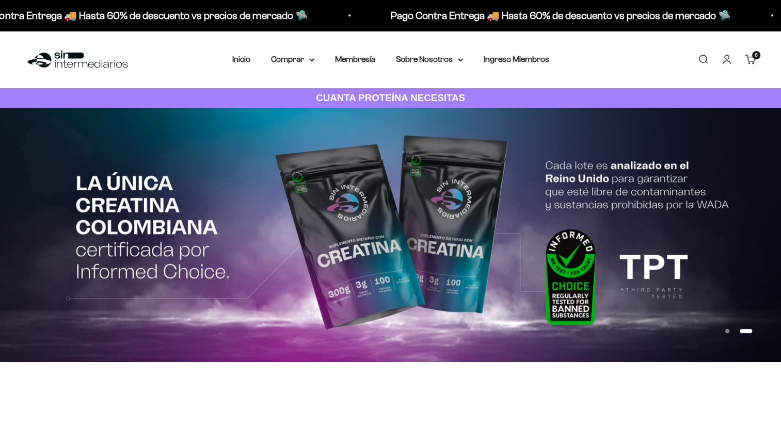
click at [726, 60] on link "Cuenta" at bounding box center [726, 59] width 11 height 11
click at [729, 61] on link "Cuenta" at bounding box center [726, 59] width 11 height 11
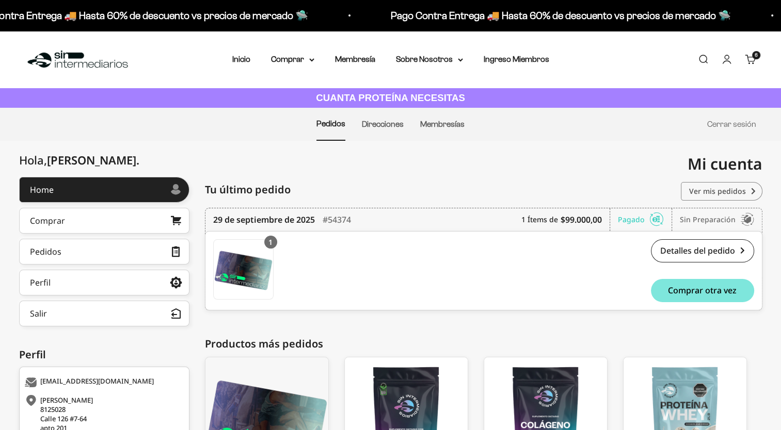
click at [698, 189] on link "Ver mis pedidos" at bounding box center [722, 191] width 82 height 19
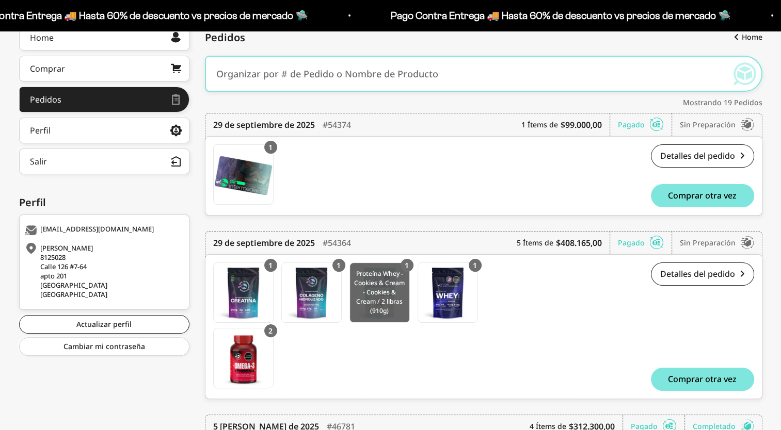
scroll to position [155, 0]
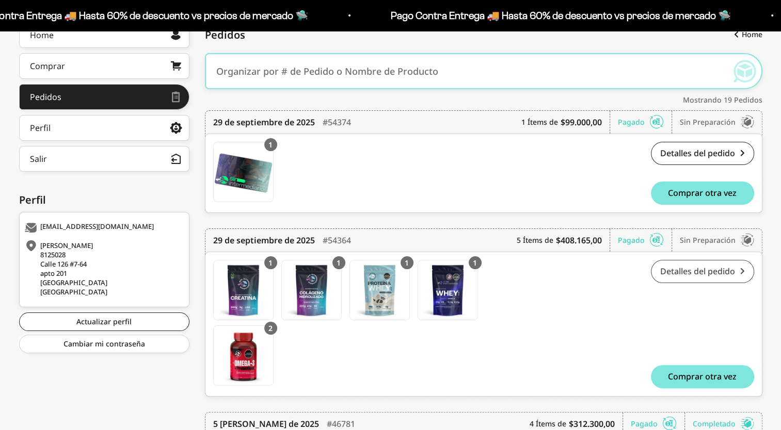
click at [734, 273] on link "Detalles del pedido" at bounding box center [702, 271] width 103 height 23
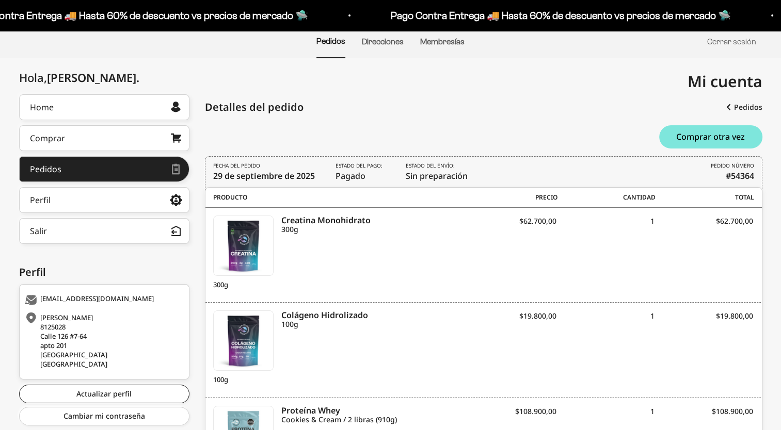
scroll to position [310, 0]
